Goal: Navigation & Orientation: Find specific page/section

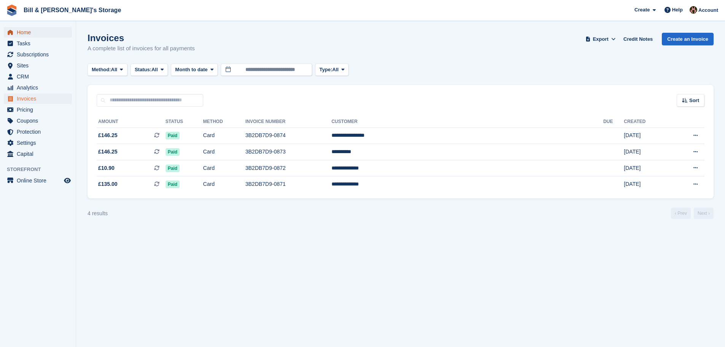
click at [34, 33] on span "Home" at bounding box center [40, 32] width 46 height 11
